Goal: Information Seeking & Learning: Learn about a topic

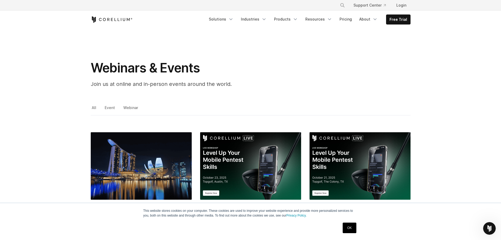
click at [348, 224] on link "OK" at bounding box center [349, 227] width 13 height 11
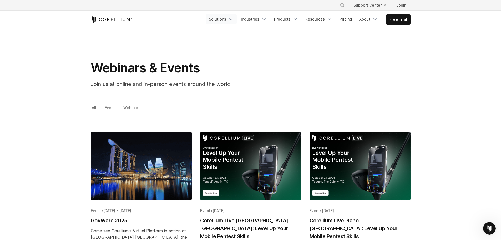
click at [229, 19] on link "Solutions" at bounding box center [221, 18] width 31 height 9
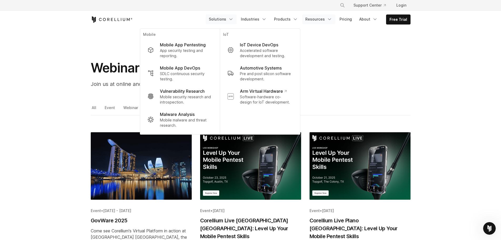
click at [327, 19] on link "Resources" at bounding box center [318, 18] width 33 height 9
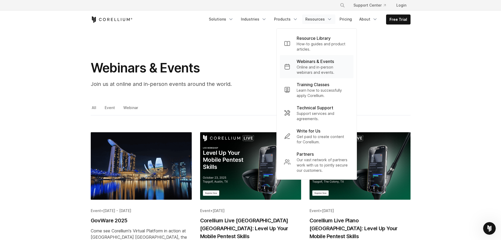
click at [314, 70] on p "Online and in-person webinars and events." at bounding box center [323, 69] width 53 height 11
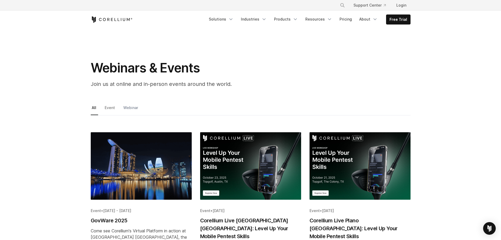
click at [124, 107] on link "Webinar" at bounding box center [131, 109] width 18 height 11
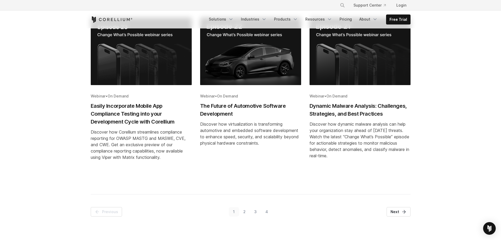
scroll to position [289, 0]
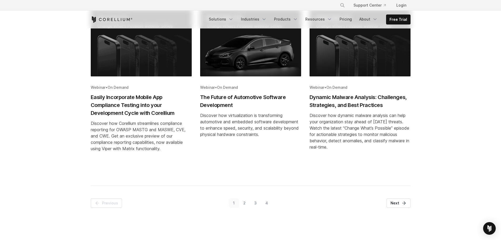
click at [242, 202] on link "2" at bounding box center [244, 202] width 11 height 9
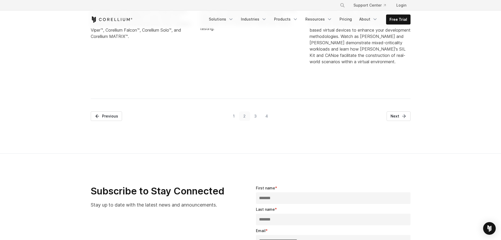
scroll to position [408, 0]
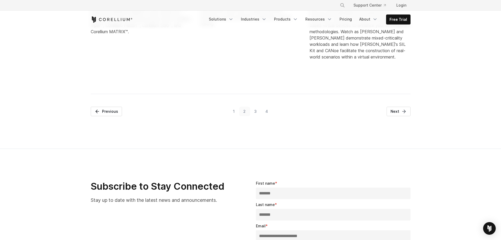
click at [254, 112] on link "3" at bounding box center [255, 111] width 11 height 9
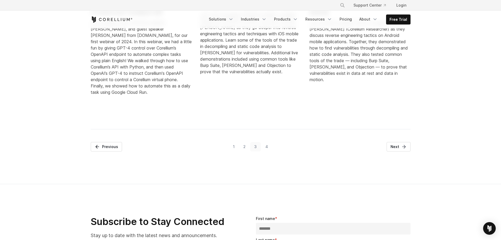
scroll to position [513, 0]
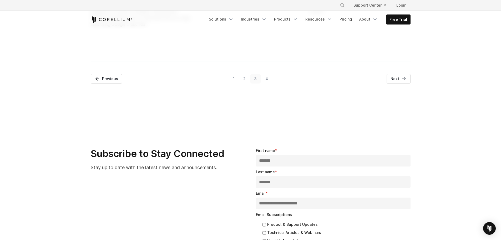
click at [269, 78] on link "4" at bounding box center [266, 78] width 11 height 9
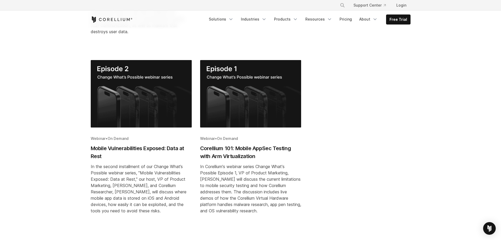
scroll to position [303, 0]
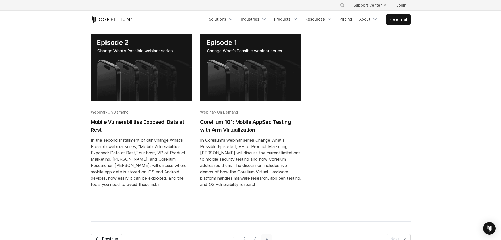
click at [235, 125] on h2 "Corellium 101: Mobile AppSec Testing with Arm Virtualization" at bounding box center [250, 126] width 101 height 16
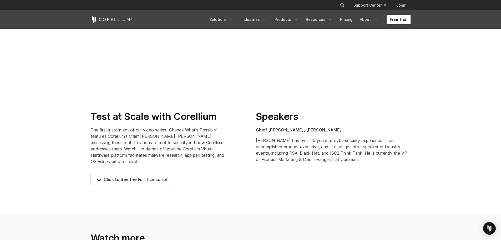
scroll to position [79, 0]
